Goal: Task Accomplishment & Management: Use online tool/utility

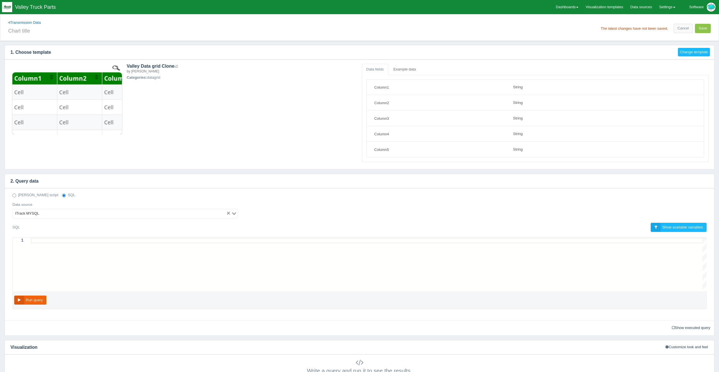
select select "string"
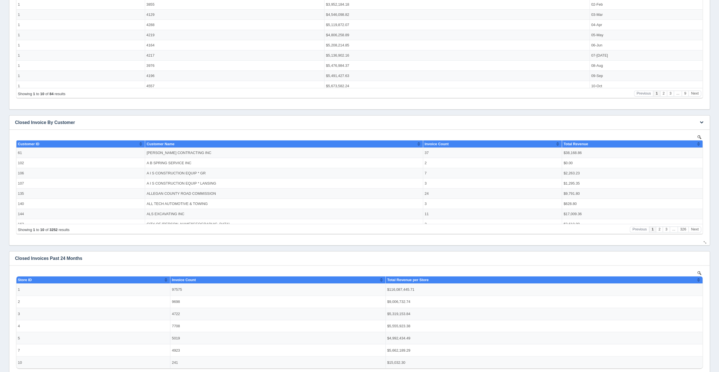
scroll to position [57, 0]
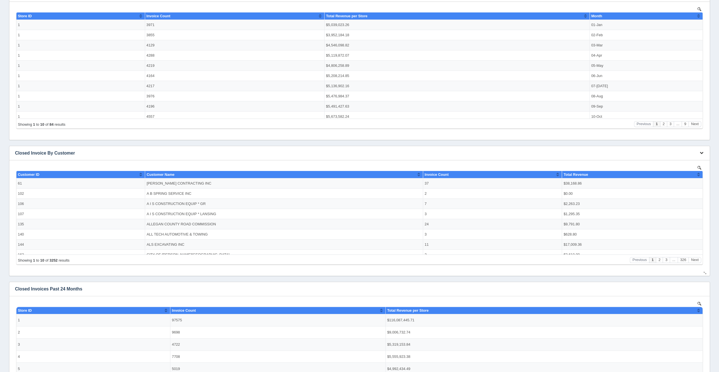
click at [704, 152] on button "button" at bounding box center [702, 153] width 8 height 9
click at [697, 160] on link "Edit chart" at bounding box center [682, 162] width 45 height 8
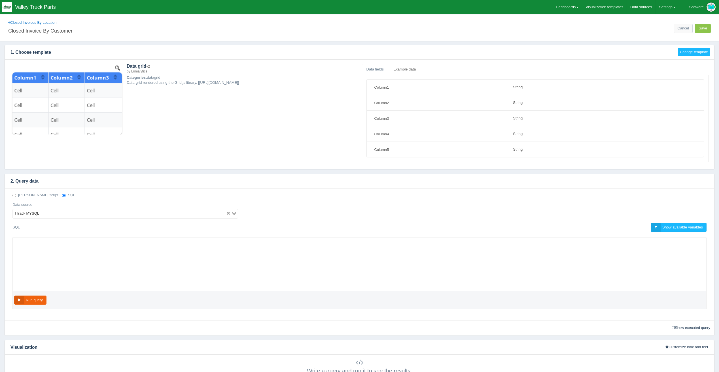
select select "string"
